Goal: Information Seeking & Learning: Learn about a topic

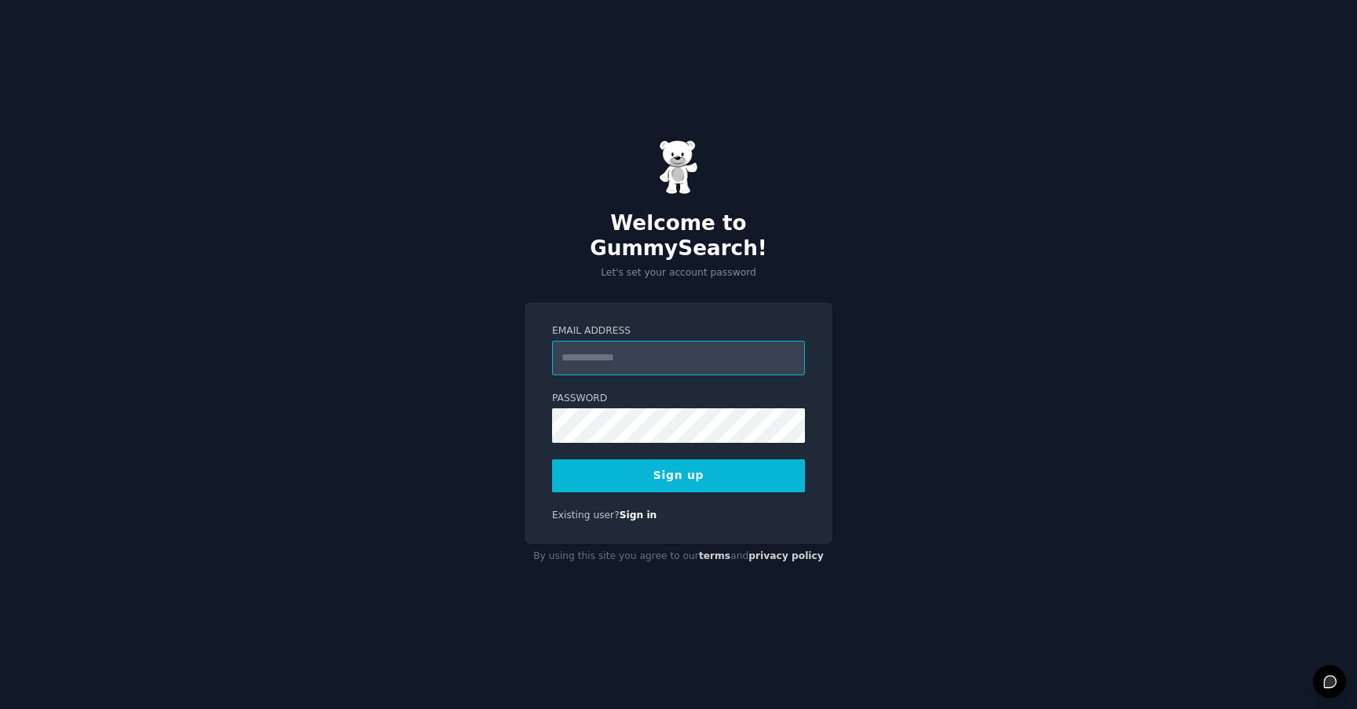
click at [716, 353] on input "Email Address" at bounding box center [678, 358] width 253 height 35
type input "*"
type input "**********"
click at [734, 467] on button "Sign up" at bounding box center [678, 475] width 253 height 33
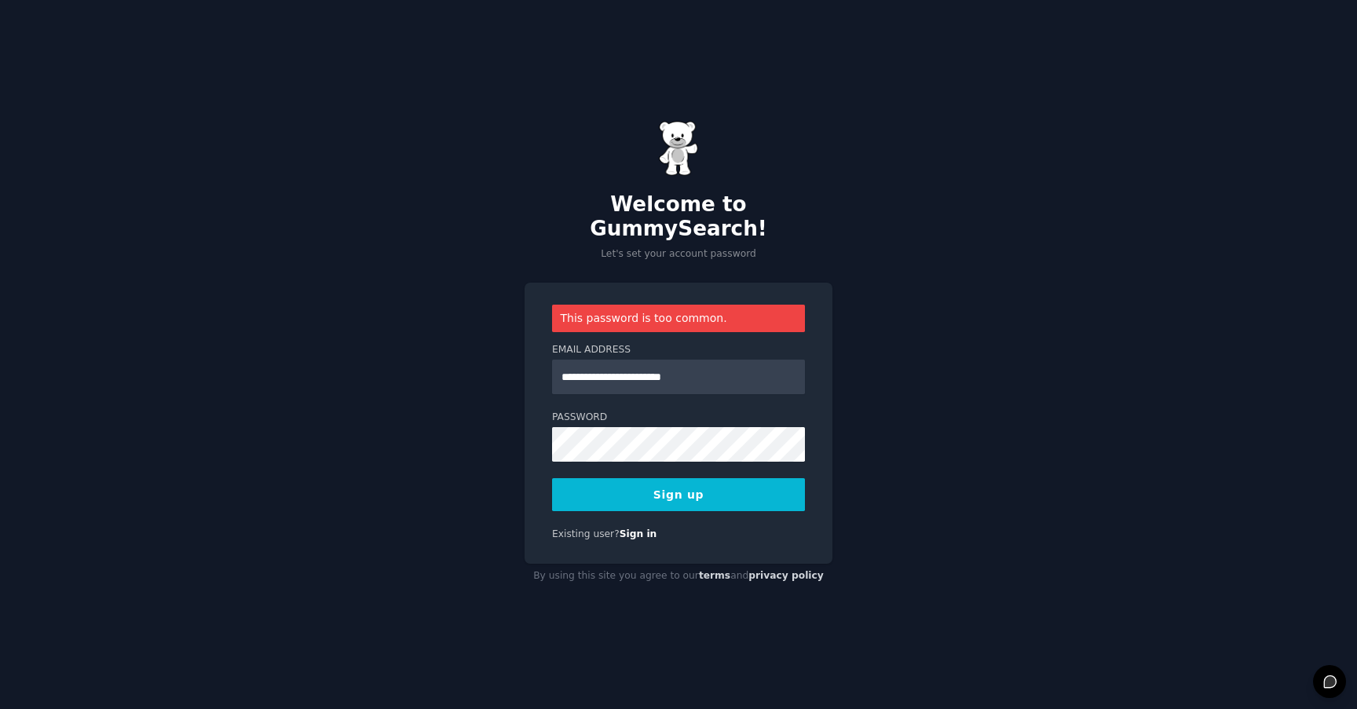
click at [741, 482] on button "Sign up" at bounding box center [678, 494] width 253 height 33
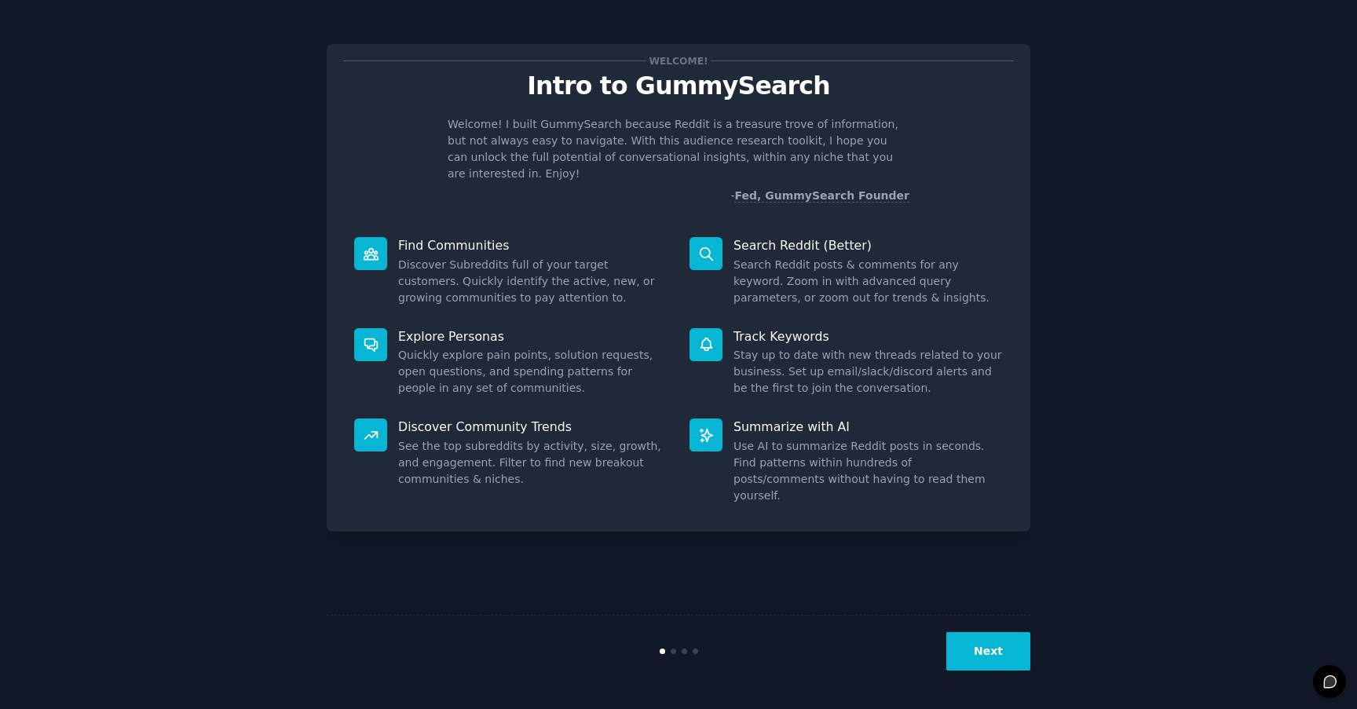
click at [990, 642] on button "Next" at bounding box center [988, 651] width 84 height 38
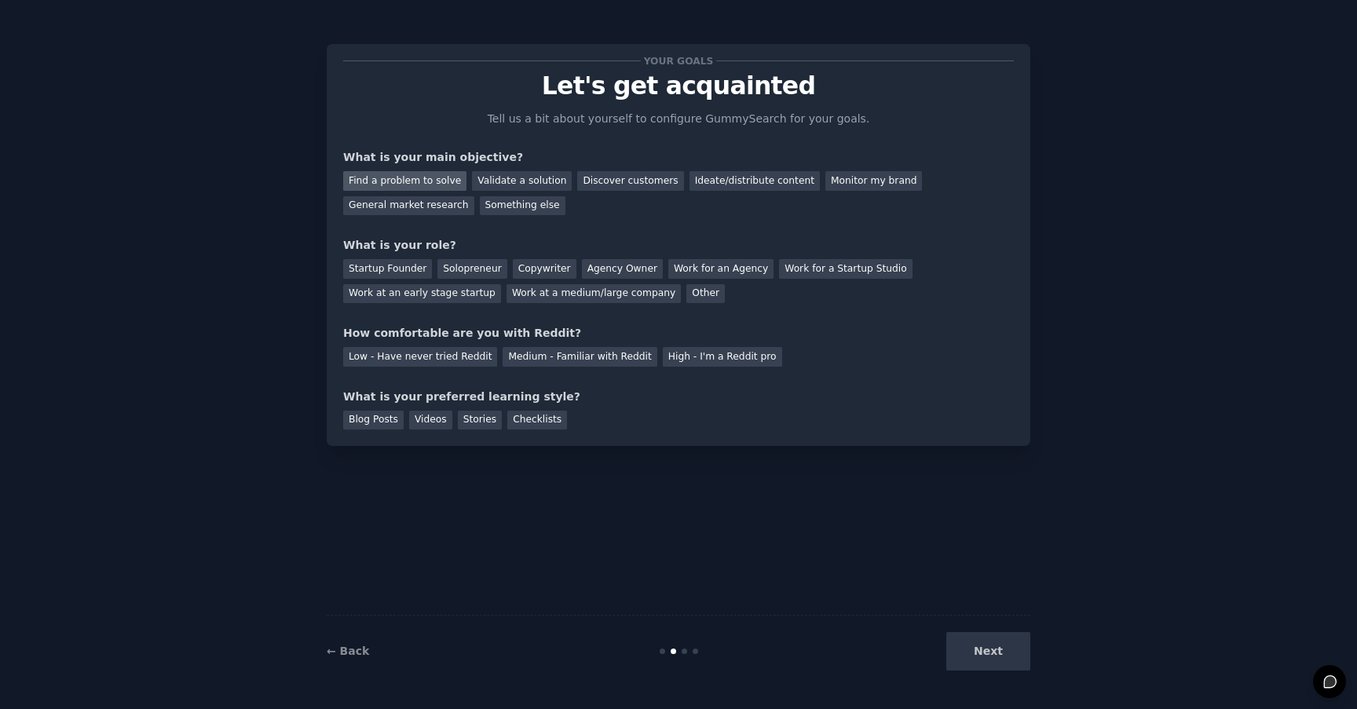
click at [427, 181] on div "Find a problem to solve" at bounding box center [404, 181] width 123 height 20
click at [467, 267] on div "Solopreneur" at bounding box center [471, 269] width 69 height 20
click at [503, 357] on div "Medium - Familiar with Reddit" at bounding box center [580, 357] width 154 height 20
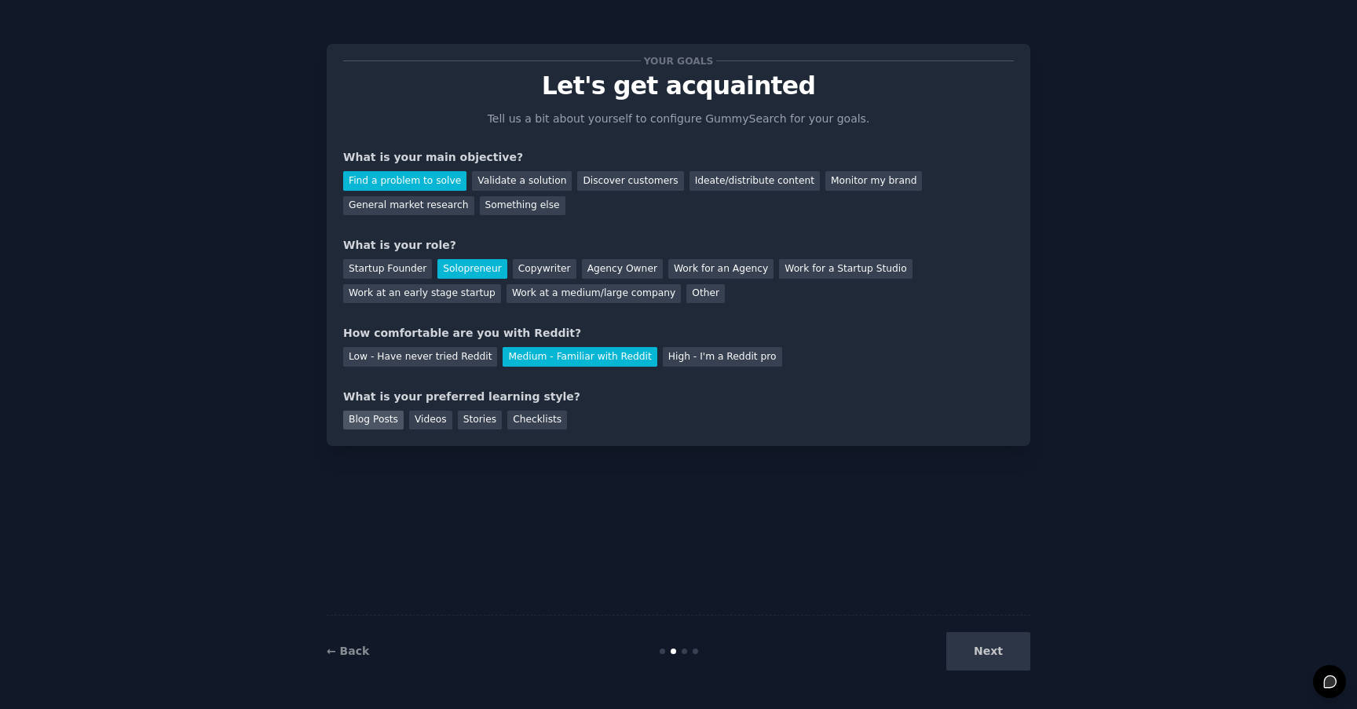
click at [386, 420] on div "Blog Posts" at bounding box center [373, 421] width 60 height 20
click at [414, 424] on div "Videos" at bounding box center [430, 421] width 43 height 20
click at [386, 420] on div "Blog Posts" at bounding box center [373, 421] width 60 height 20
click at [961, 639] on button "Next" at bounding box center [988, 651] width 84 height 38
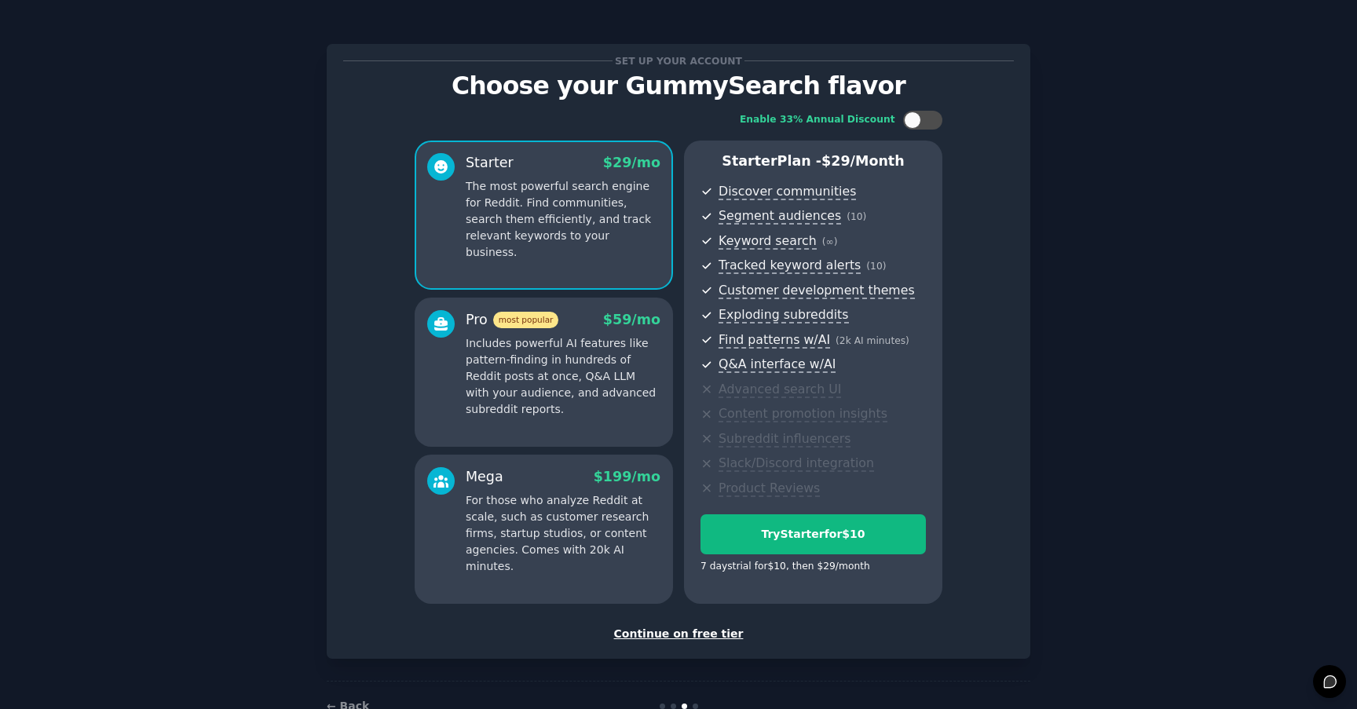
click at [713, 636] on div "Continue on free tier" at bounding box center [678, 634] width 671 height 16
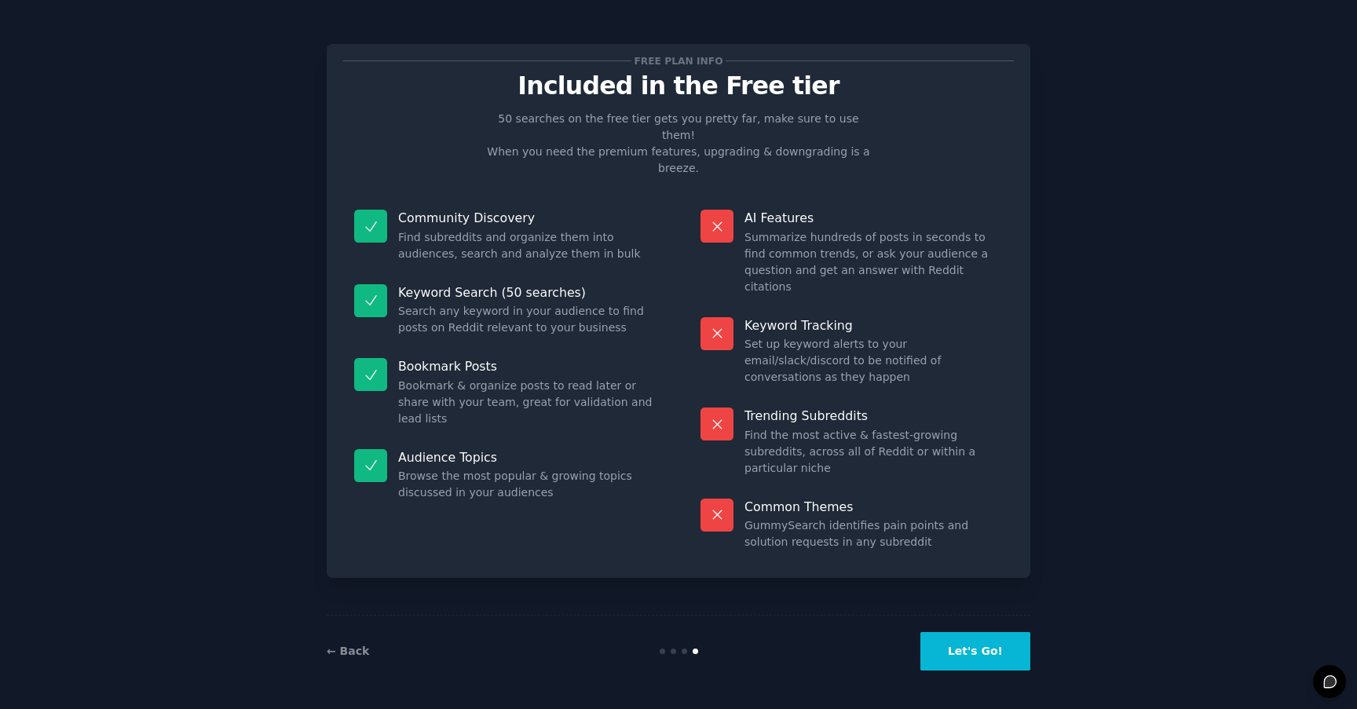
click at [957, 646] on button "Let's Go!" at bounding box center [976, 651] width 110 height 38
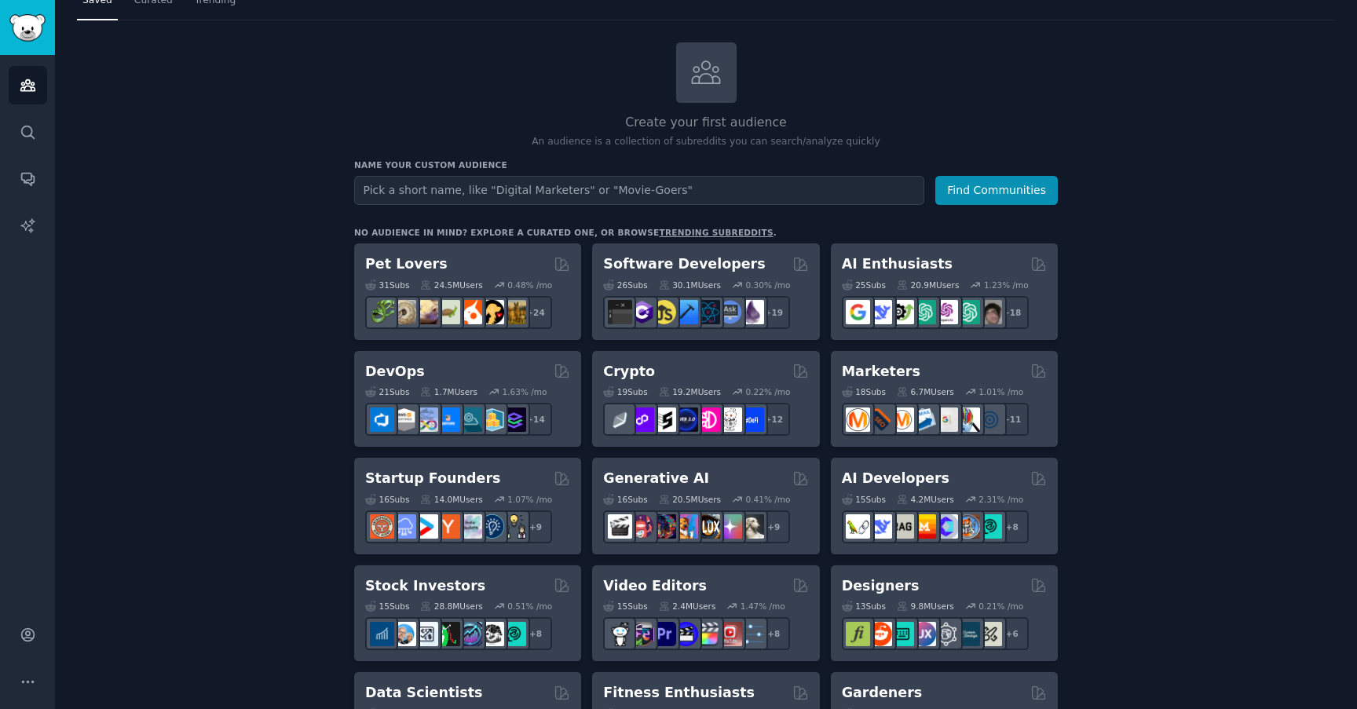
scroll to position [64, 0]
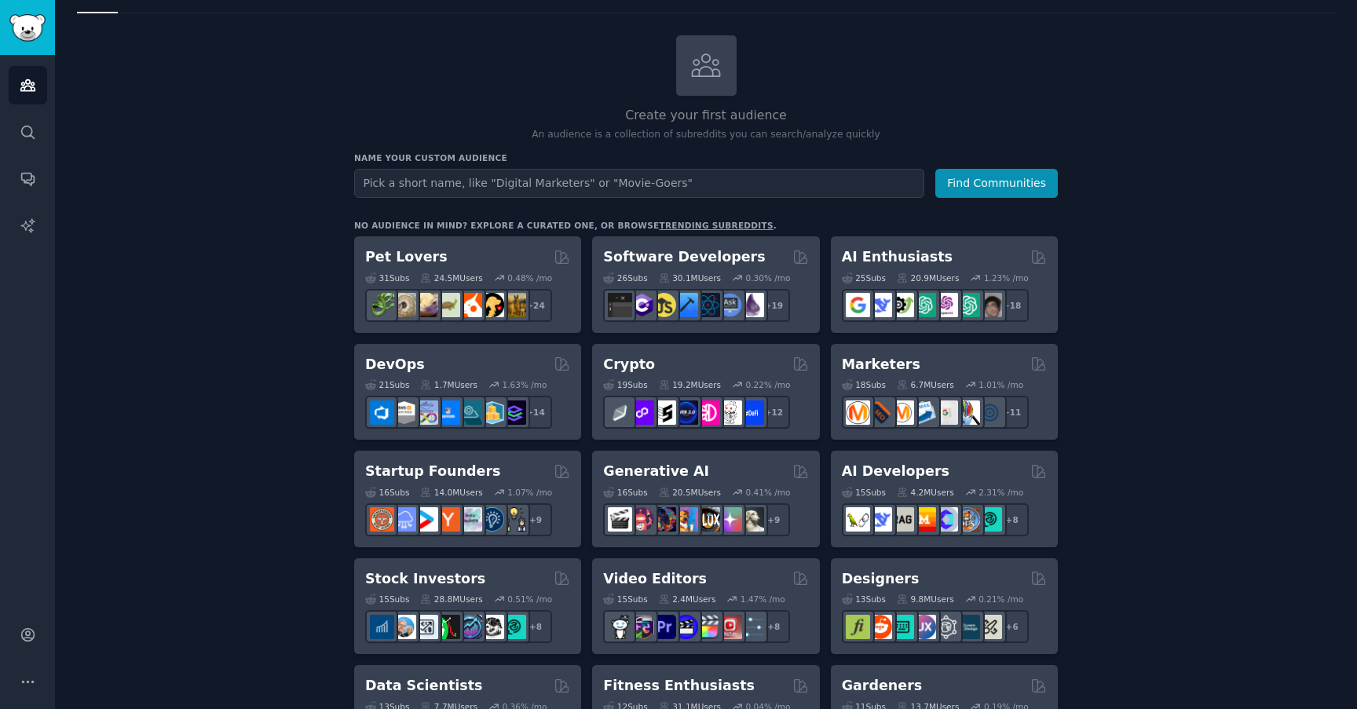
click at [705, 224] on link "trending subreddits" at bounding box center [716, 225] width 114 height 9
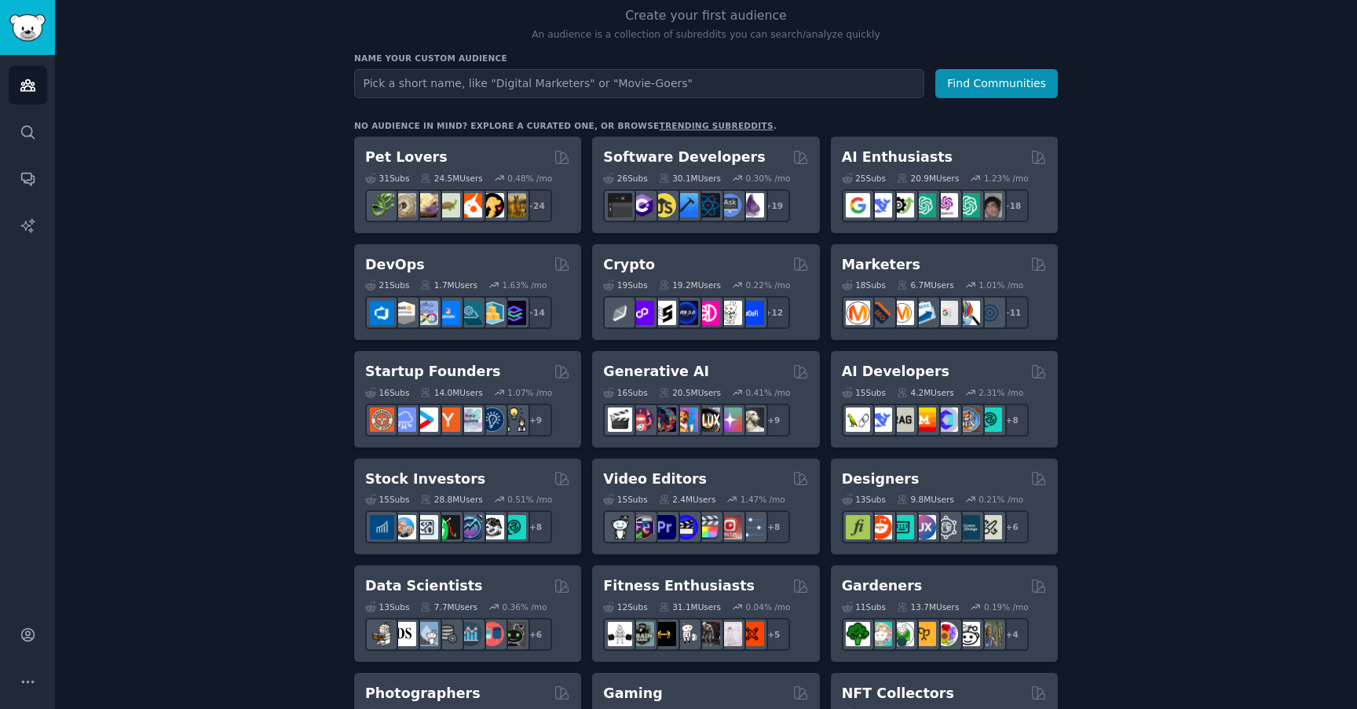
scroll to position [165, 0]
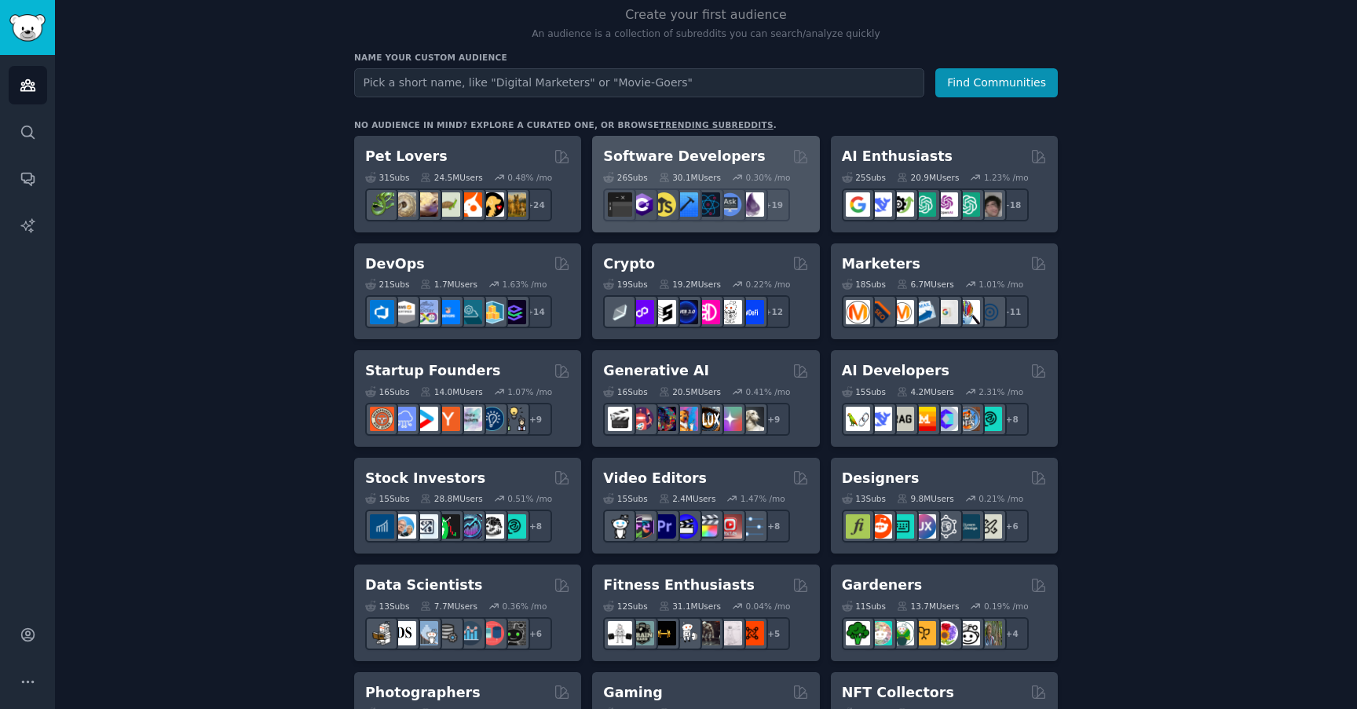
click at [666, 140] on div "Software Developers 26 Sub s 30.1M Users 0.30 % /mo r/learnjavascript + 19" at bounding box center [705, 184] width 227 height 97
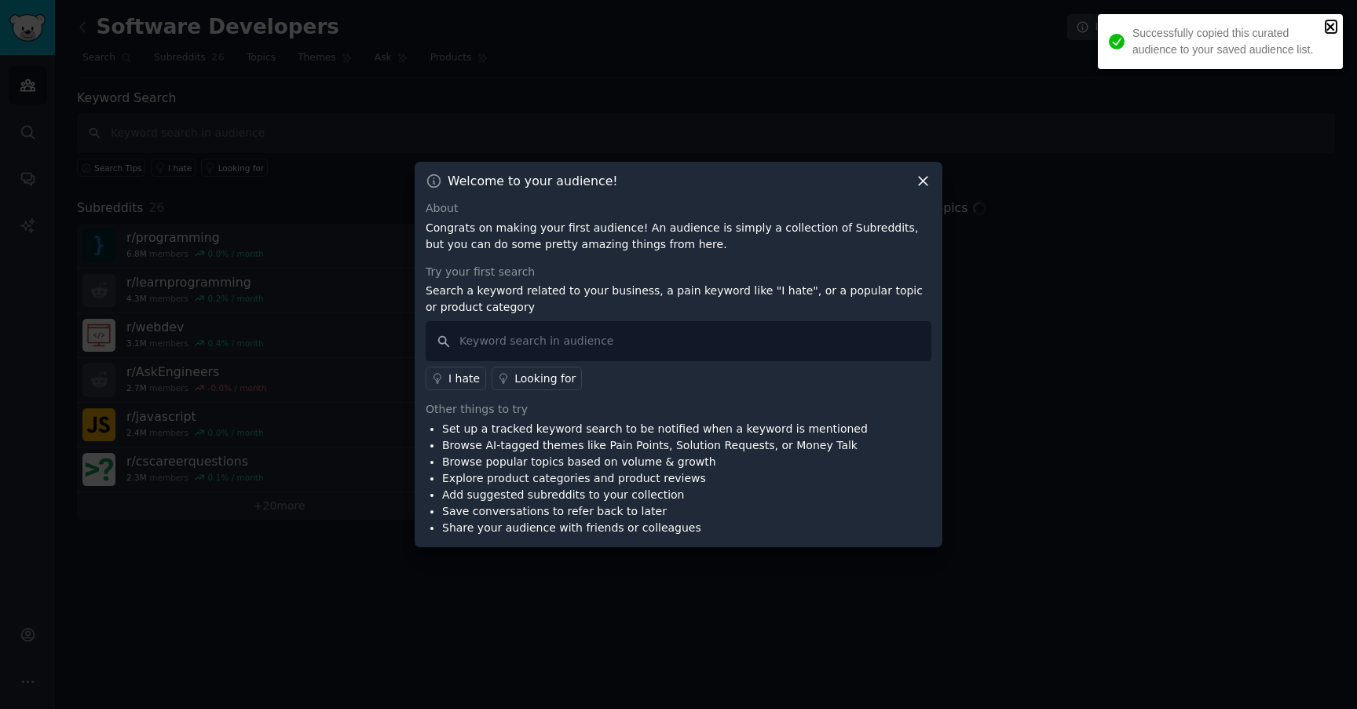
click at [1329, 22] on icon "close" at bounding box center [1331, 26] width 11 height 13
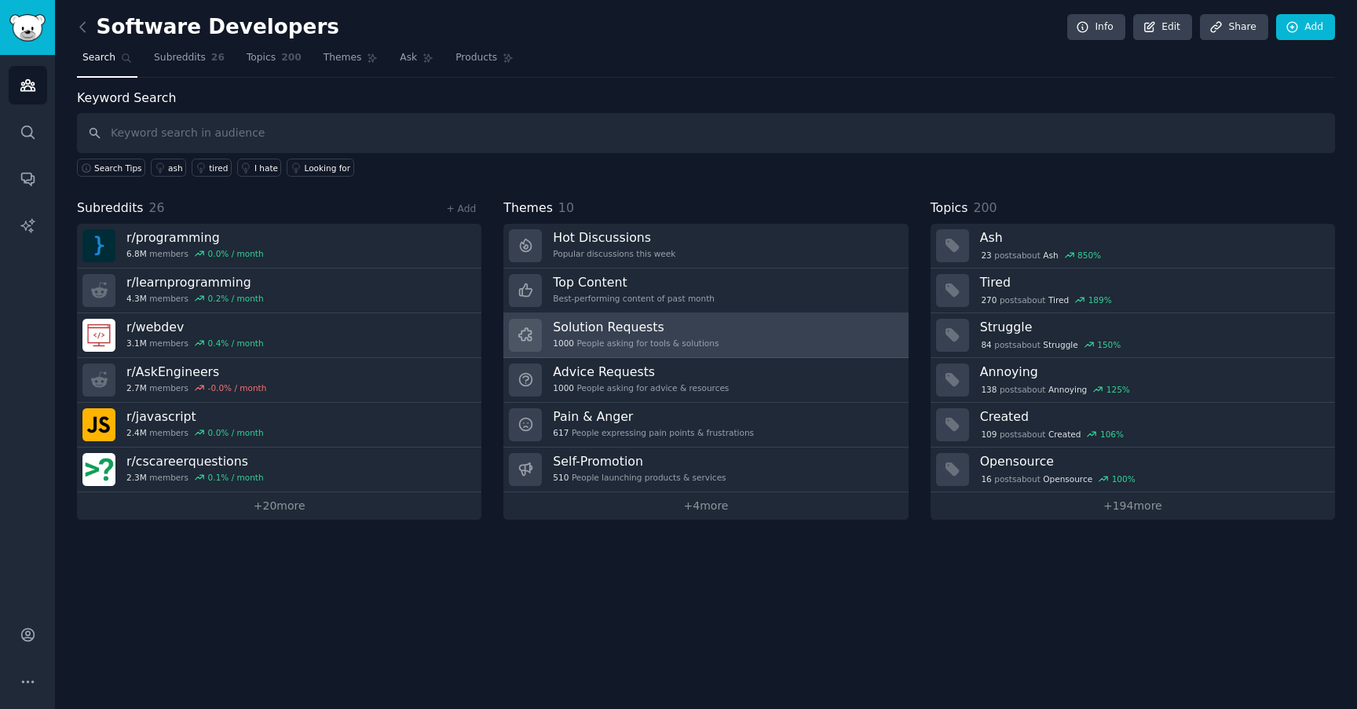
click at [683, 327] on h3 "Solution Requests" at bounding box center [636, 327] width 166 height 16
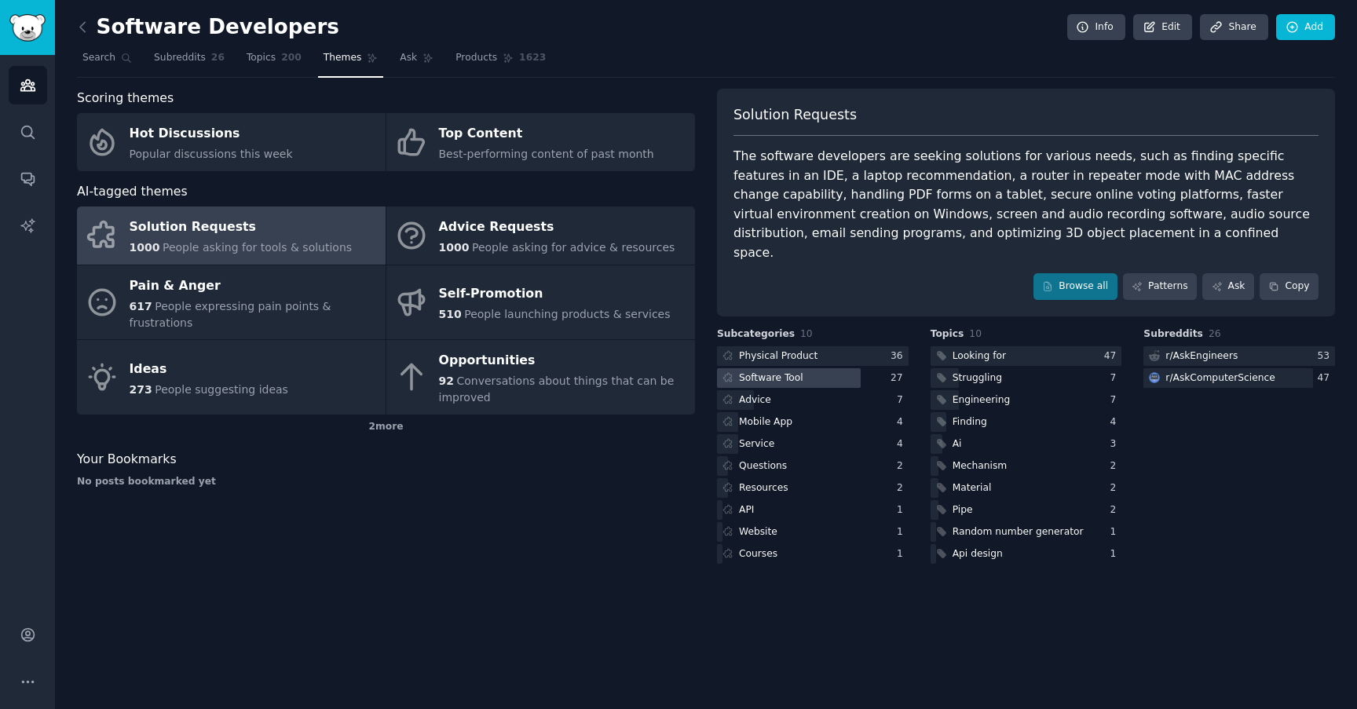
click at [806, 368] on div at bounding box center [789, 378] width 144 height 20
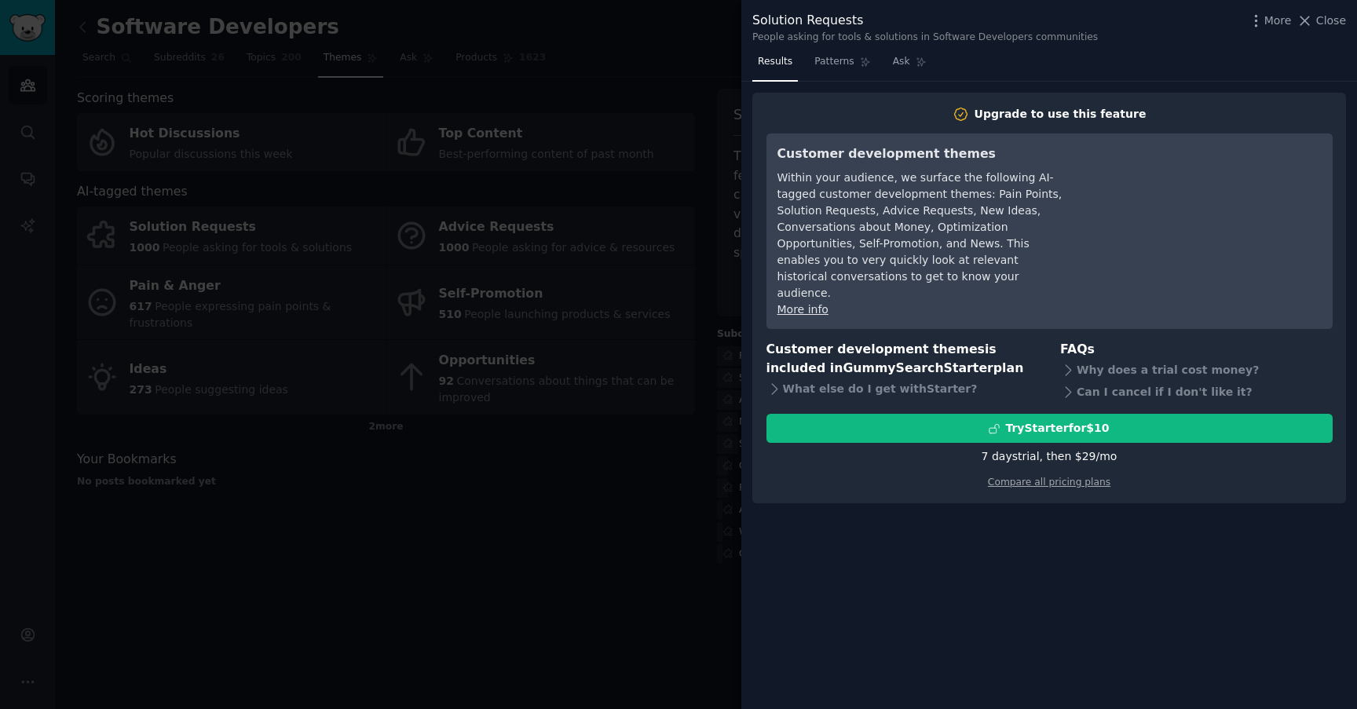
click at [504, 431] on div at bounding box center [678, 354] width 1357 height 709
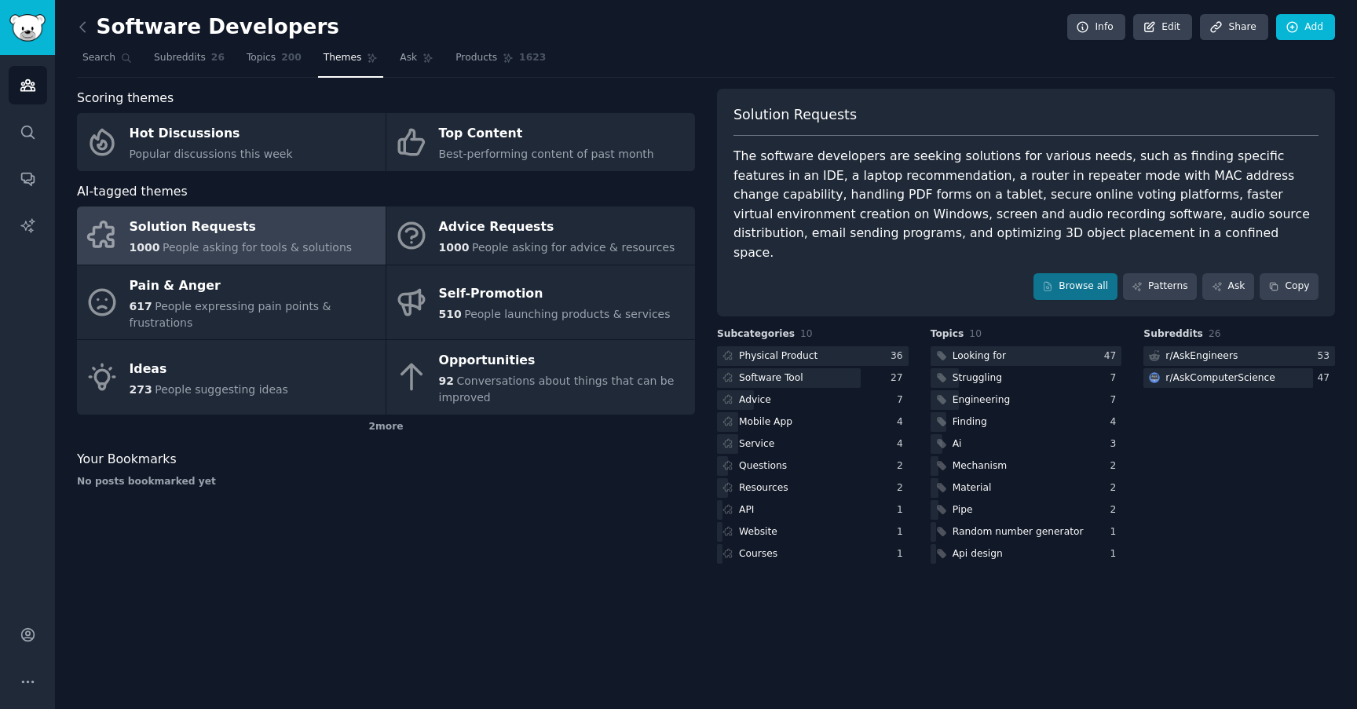
click at [254, 236] on div "Solution Requests" at bounding box center [241, 227] width 223 height 25
click at [219, 241] on span "People asking for tools & solutions" at bounding box center [257, 247] width 189 height 13
click at [256, 56] on span "Topics" at bounding box center [261, 58] width 29 height 14
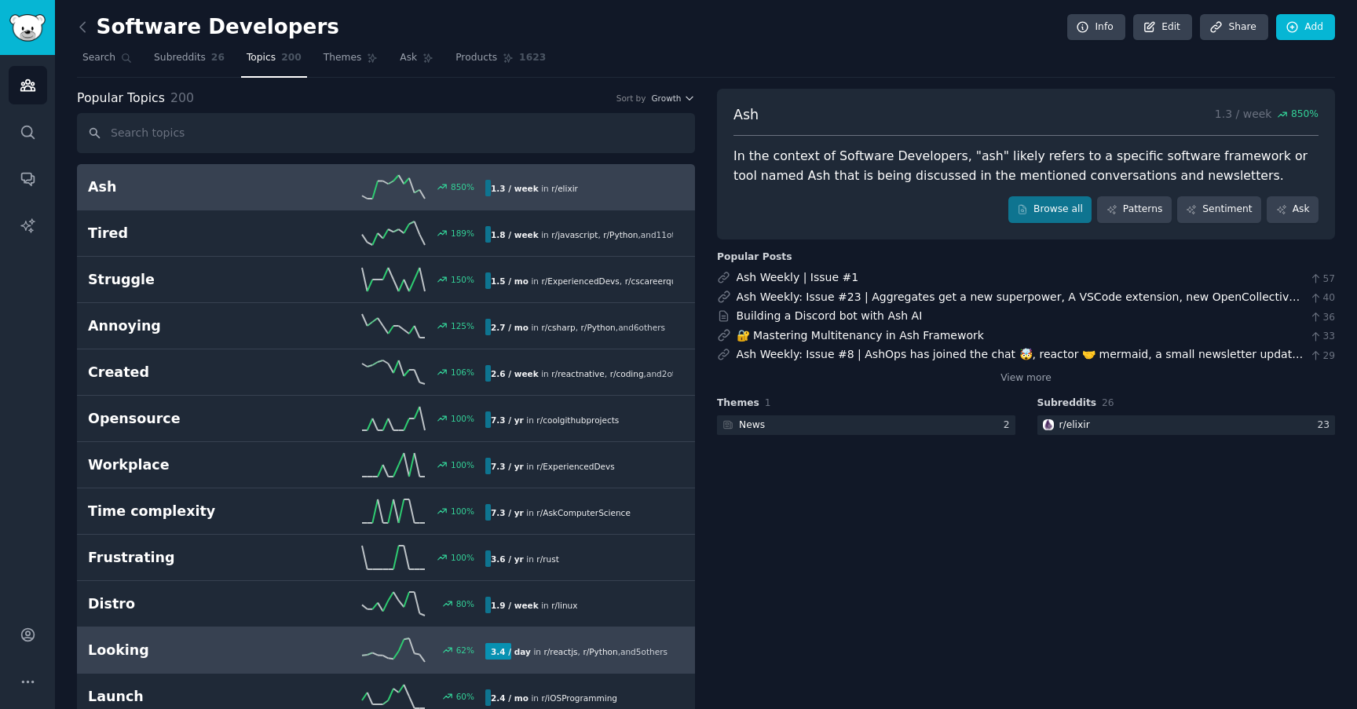
click at [253, 646] on h2 "Looking" at bounding box center [187, 651] width 199 height 20
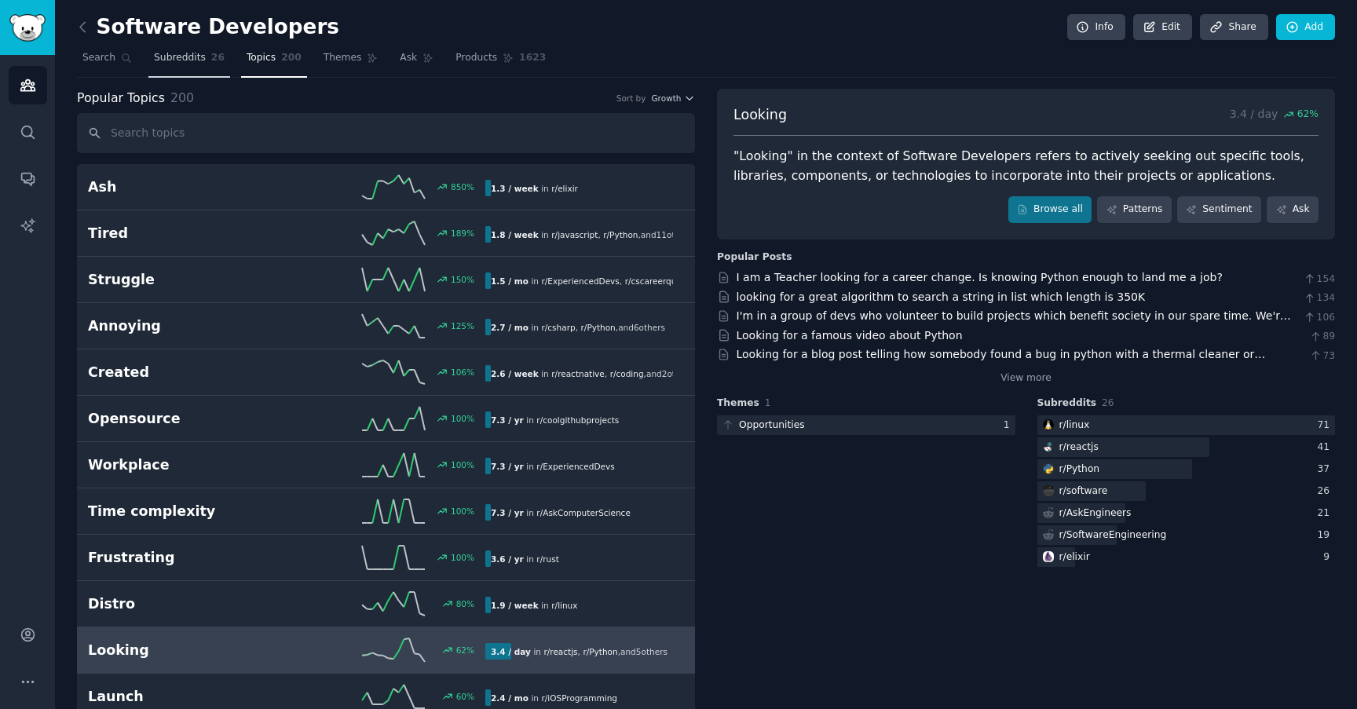
click at [201, 64] on link "Subreddits 26" at bounding box center [189, 62] width 82 height 32
